Goal: Transaction & Acquisition: Book appointment/travel/reservation

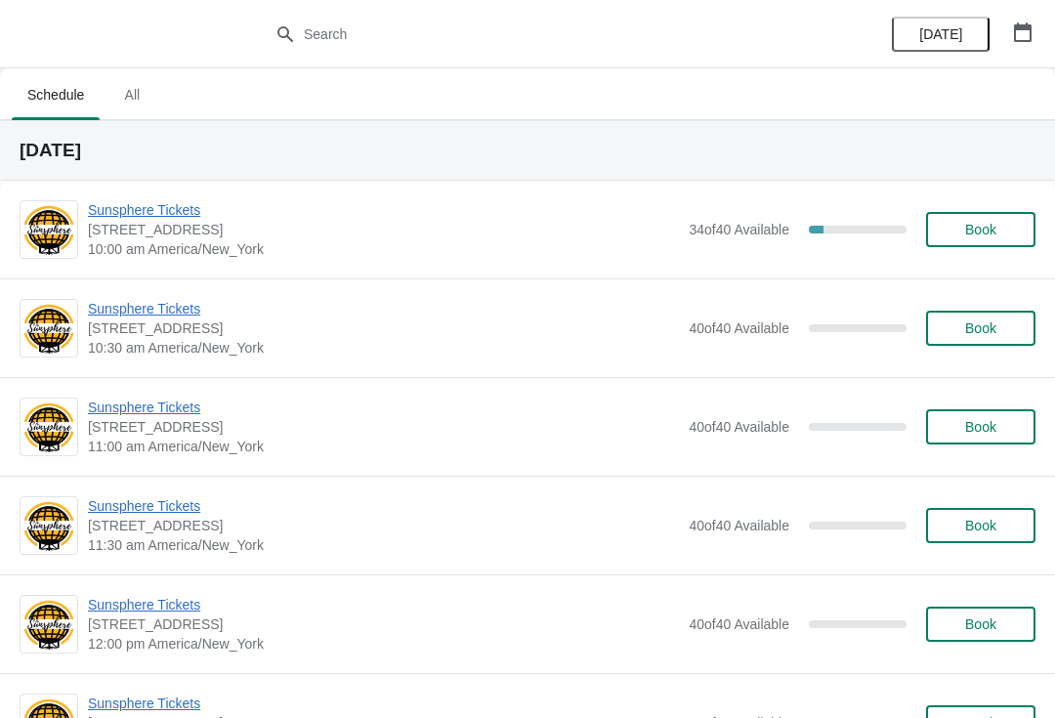
click at [163, 230] on span "[STREET_ADDRESS]" at bounding box center [383, 230] width 591 height 20
click at [176, 206] on span "Sunsphere Tickets" at bounding box center [383, 210] width 591 height 20
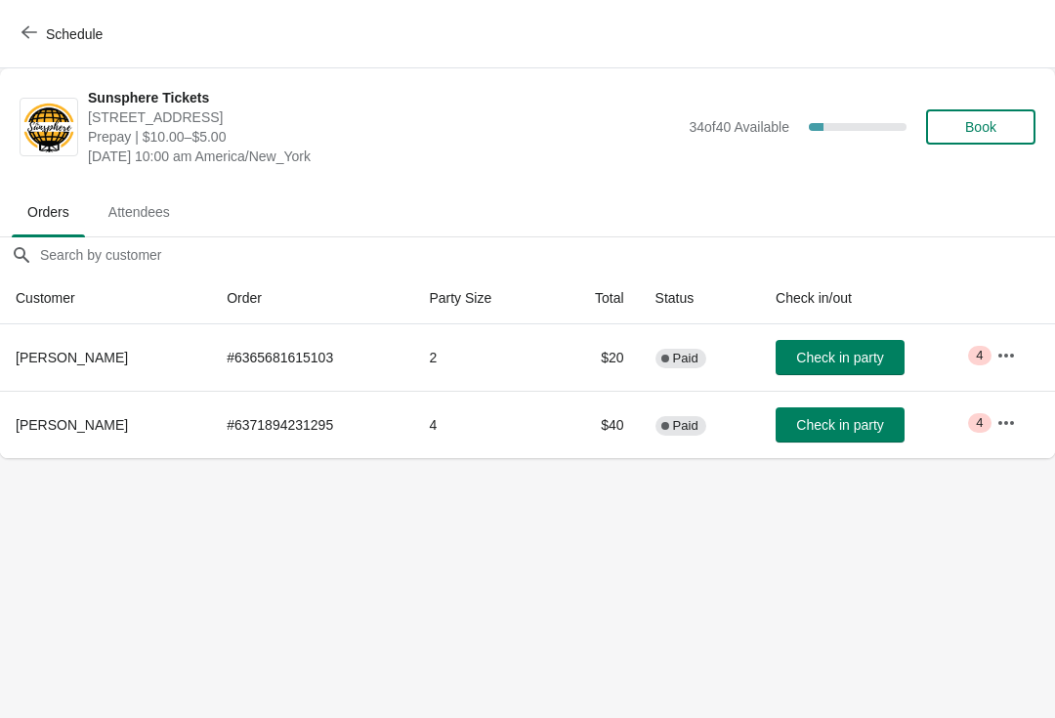
click at [825, 440] on button "Check in party" at bounding box center [840, 424] width 129 height 35
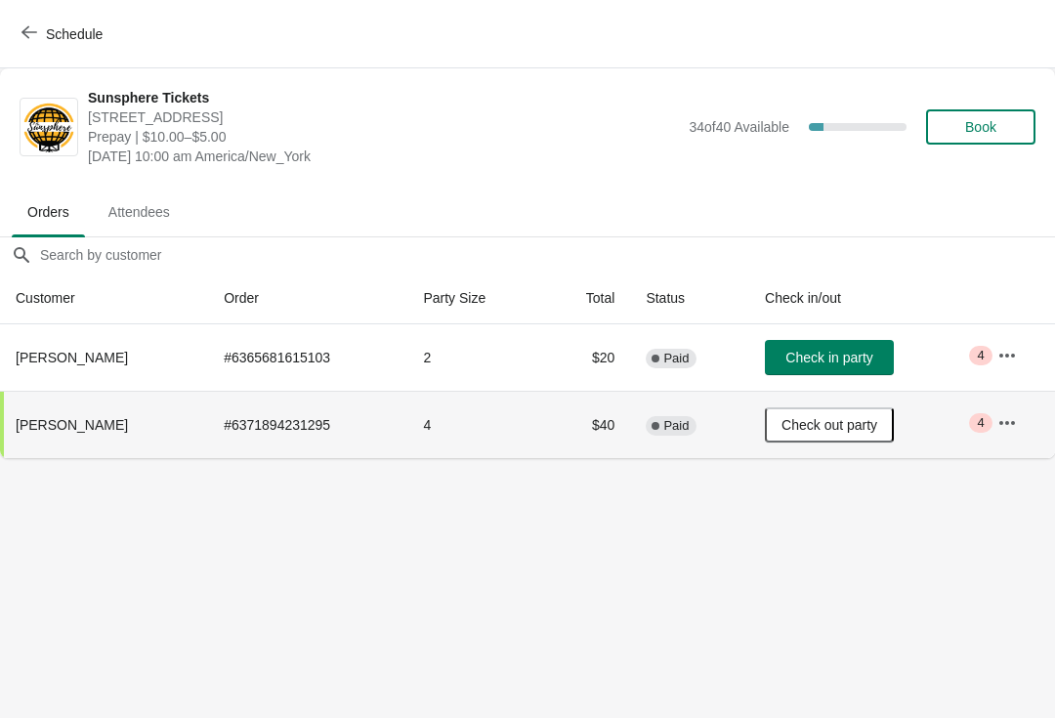
click at [853, 350] on span "Check in party" at bounding box center [828, 358] width 87 height 16
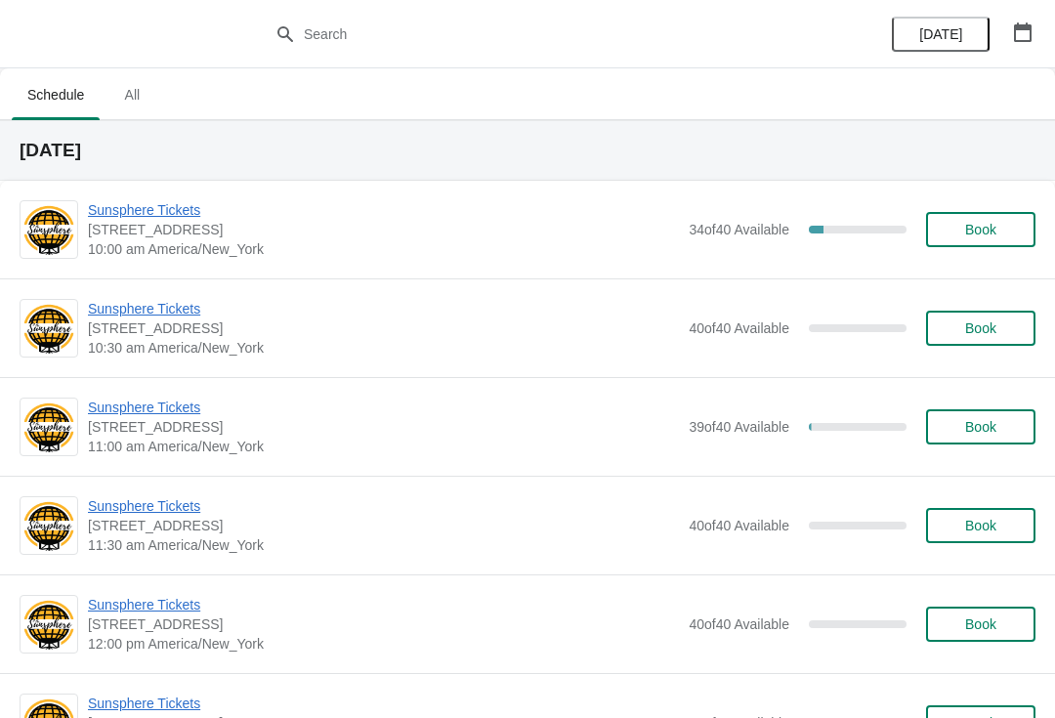
click at [974, 284] on div "Sunsphere Tickets 810 Clinch Avenue, Knoxville, TN, USA 10:30 am America/New_Yo…" at bounding box center [527, 327] width 1055 height 99
click at [984, 273] on div "Sunsphere Tickets 810 Clinch Avenue, Knoxville, TN, USA 10:00 am America/New_Yo…" at bounding box center [527, 230] width 1055 height 98
click at [1014, 235] on span "Book" at bounding box center [981, 230] width 74 height 16
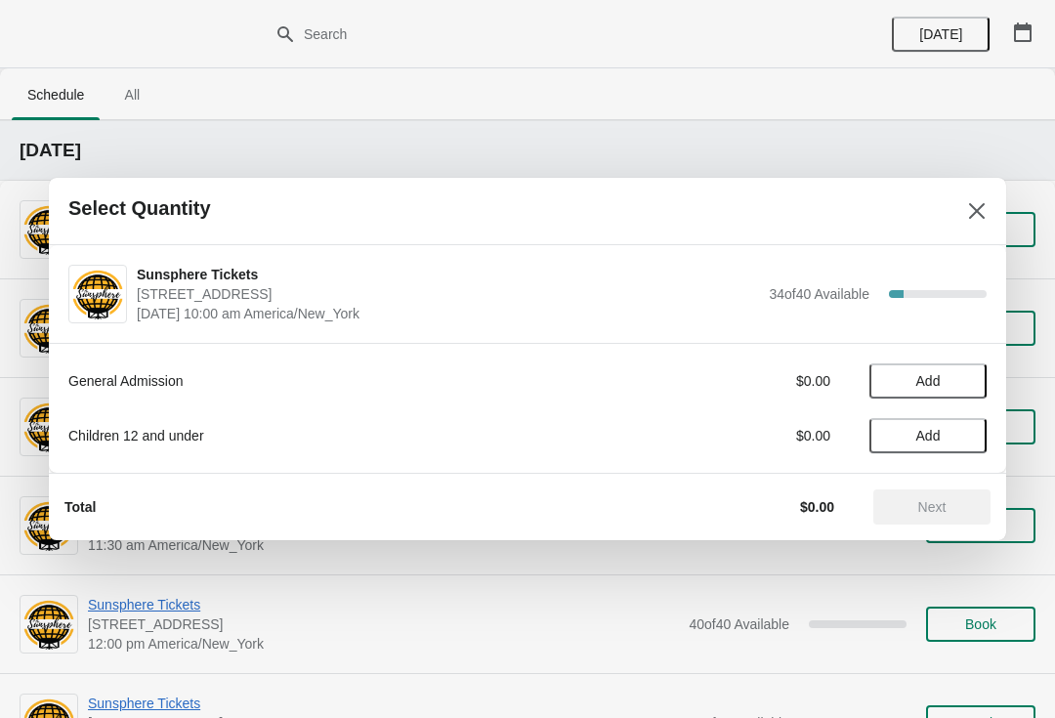
click at [960, 381] on span "Add" at bounding box center [928, 381] width 82 height 16
